Goal: Check status: Check status

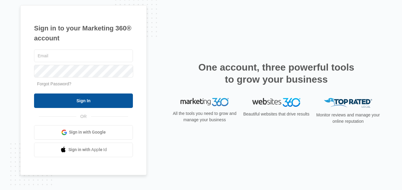
type input "southmetro@dryerventsquad.com"
click at [92, 101] on input "Sign In" at bounding box center [83, 100] width 99 height 14
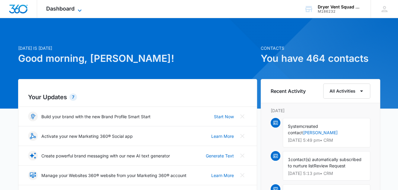
click at [58, 8] on span "Dashboard" at bounding box center [60, 8] width 28 height 6
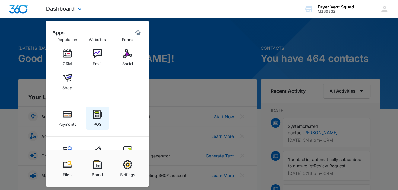
scroll to position [44, 0]
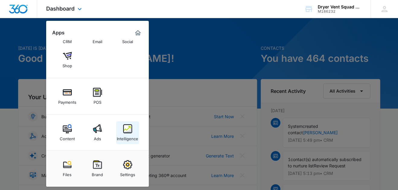
click at [127, 126] on img at bounding box center [127, 128] width 9 height 9
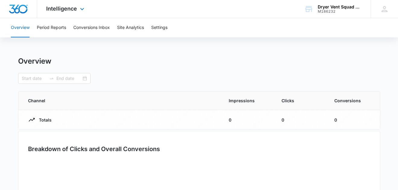
type input "[DATE]"
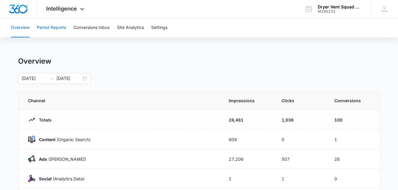
click at [57, 27] on button "Period Reports" at bounding box center [51, 27] width 29 height 19
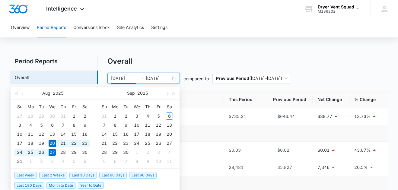
click at [118, 76] on input "[DATE]" at bounding box center [123, 78] width 25 height 7
type input "[DATE]"
click at [85, 143] on div "23" at bounding box center [84, 143] width 7 height 7
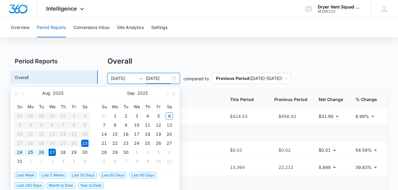
click at [155, 78] on input "[DATE]" at bounding box center [158, 78] width 25 height 7
type input "[DATE]"
click at [169, 116] on div "6" at bounding box center [168, 115] width 7 height 7
